Goal: Communication & Community: Answer question/provide support

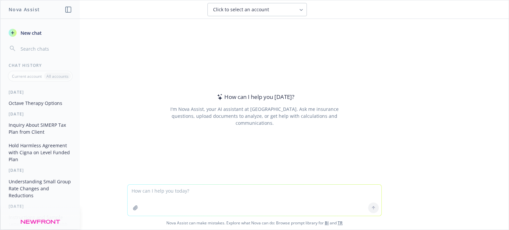
type textarea "h"
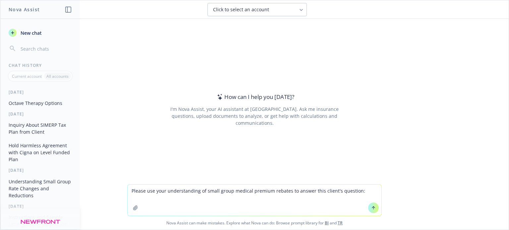
paste textarea "Lo ipsumdo sitametc adi elits. Doeius! Tempo Inci: Utlabo Etdolor <magnaa.enima…"
type textarea "Loremi dol sita consecteturad el seddo eiusm tempori utlabor etdolor ma aliqua …"
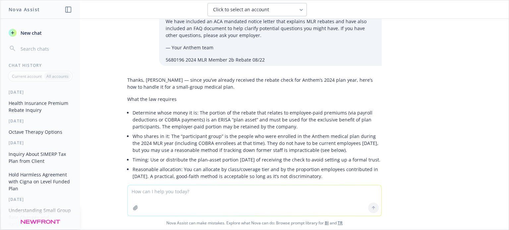
scroll to position [440, 0]
click at [220, 198] on textarea at bounding box center [255, 201] width 254 height 30
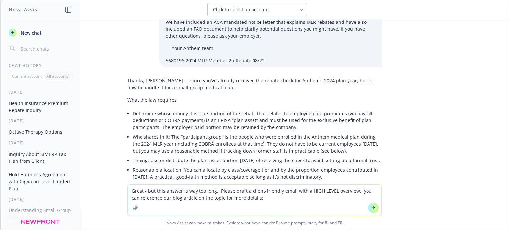
paste textarea "Lo ipsumdo sitametc adi elits. Doeius! Tempo Inci: Utlabo Etdolor <magnaa.enima…"
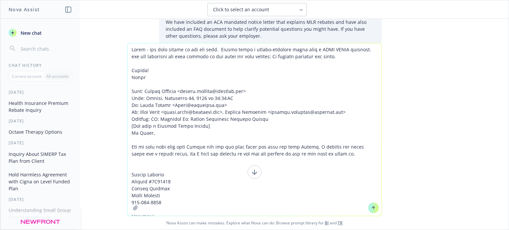
scroll to position [706, 0]
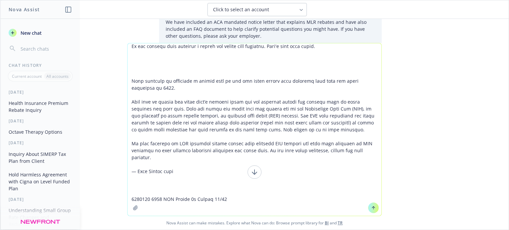
drag, startPoint x: 230, startPoint y: 122, endPoint x: 135, endPoint y: 9, distance: 148.1
click at [135, 9] on div "Click to select an account Please use your understanding of small group medical…" at bounding box center [254, 115] width 508 height 230
click at [249, 131] on textarea at bounding box center [255, 129] width 254 height 173
drag, startPoint x: 238, startPoint y: 112, endPoint x: 162, endPoint y: 162, distance: 90.9
click at [162, 162] on textarea at bounding box center [255, 129] width 254 height 173
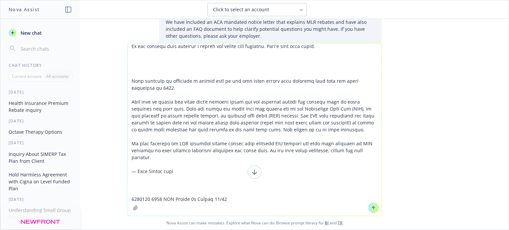
click at [161, 162] on textarea at bounding box center [255, 129] width 254 height 173
paste textarea "[URL][DOMAIN_NAME]"
type textarea "Lorem - ips dolo sitame co adi eli sedd. Eiusmo tempo i utlabo-etdolore magna a…"
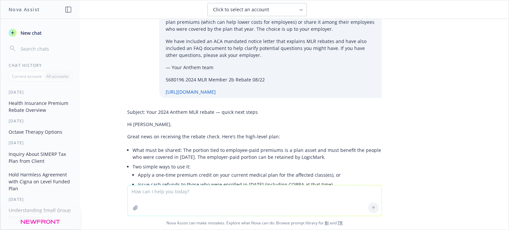
scroll to position [1620, 0]
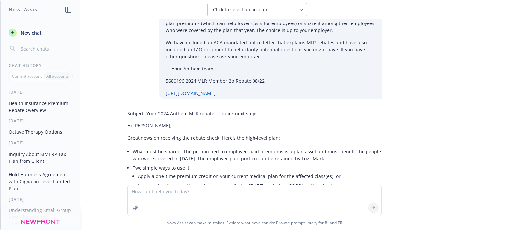
click at [27, 35] on span "New chat" at bounding box center [30, 32] width 23 height 7
